Goal: Information Seeking & Learning: Learn about a topic

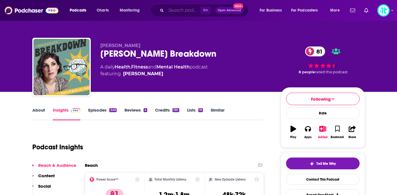
click at [174, 11] on input "Search podcasts, credits, & more..." at bounding box center [183, 10] width 34 height 9
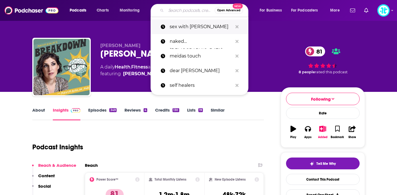
click at [184, 29] on p "sex with [PERSON_NAME]" at bounding box center [201, 26] width 63 height 15
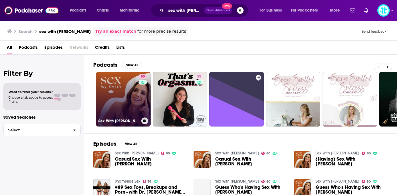
click at [114, 95] on link "80 Sex With [PERSON_NAME]" at bounding box center [123, 99] width 55 height 55
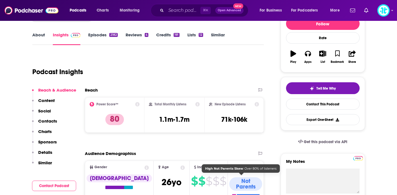
scroll to position [43, 0]
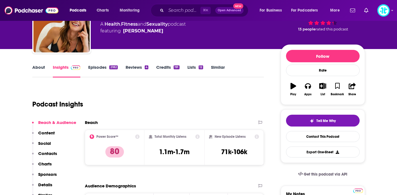
click at [97, 68] on link "Episodes 2182" at bounding box center [102, 70] width 29 height 13
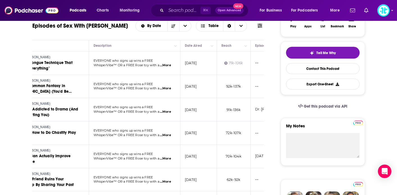
scroll to position [111, 0]
